Goal: Transaction & Acquisition: Subscribe to service/newsletter

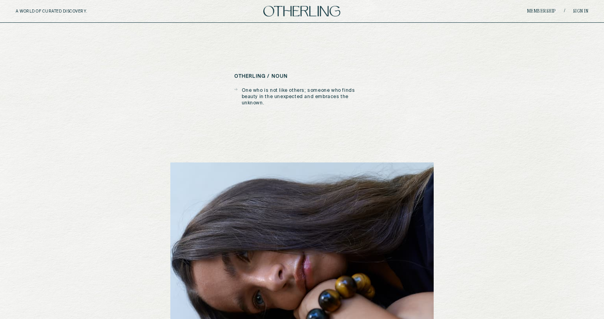
click at [286, 5] on div "A WORLD OF CURATED DISCOVERY. Membership / Sign in" at bounding box center [302, 11] width 604 height 23
click at [285, 10] on img at bounding box center [301, 11] width 77 height 11
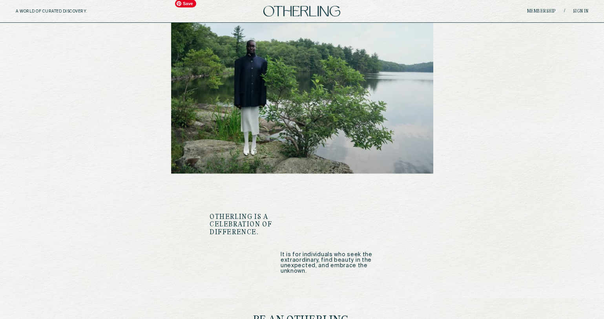
scroll to position [950, 0]
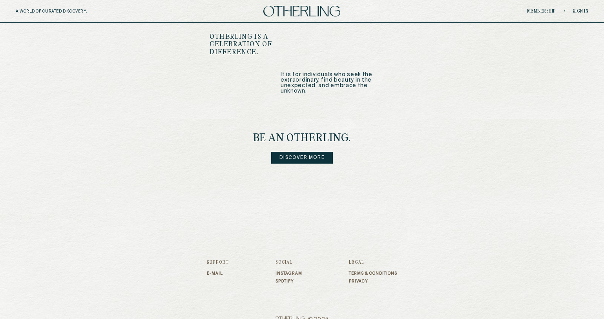
click at [291, 271] on link "Instagram" at bounding box center [289, 273] width 27 height 5
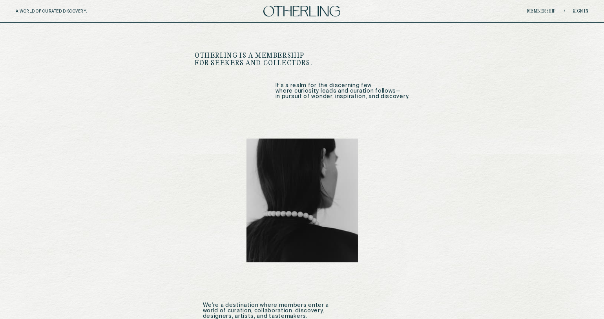
scroll to position [409, 0]
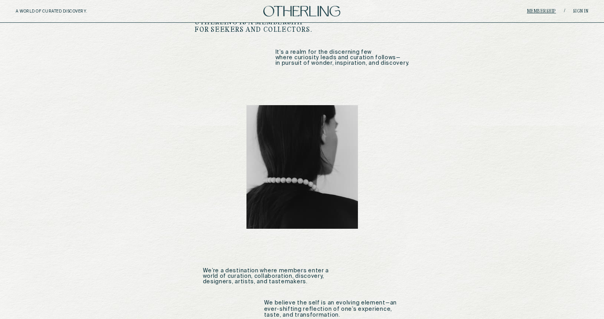
click at [543, 11] on link "Membership" at bounding box center [541, 11] width 29 height 5
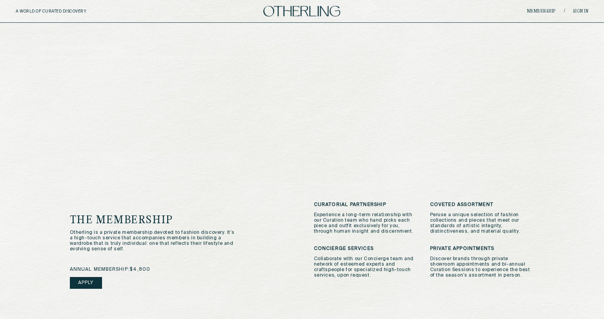
scroll to position [70, 0]
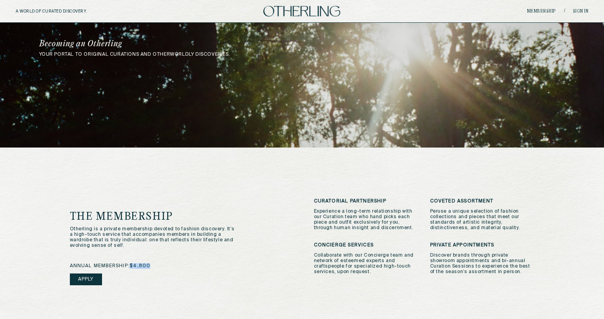
drag, startPoint x: 134, startPoint y: 264, endPoint x: 163, endPoint y: 263, distance: 29.1
click at [163, 263] on div "annual membership: $4,800 Apply" at bounding box center [180, 284] width 221 height 42
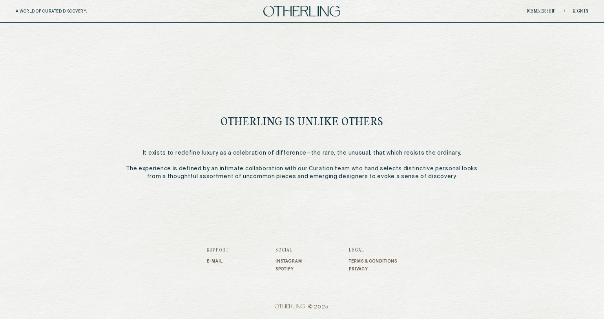
scroll to position [0, 0]
